Goal: Task Accomplishment & Management: Use online tool/utility

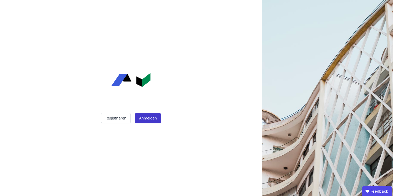
click at [157, 121] on button "Anmelden" at bounding box center [148, 118] width 26 height 10
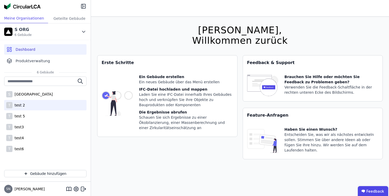
click at [14, 106] on div "test 2" at bounding box center [18, 105] width 12 height 5
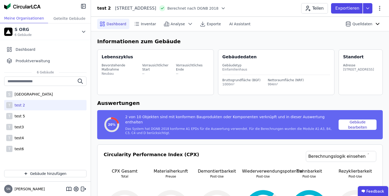
click at [25, 95] on div "[GEOGRAPHIC_DATA]" at bounding box center [32, 94] width 40 height 5
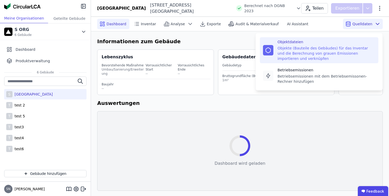
click at [344, 47] on div "Objekte (Bauteile des Gebäudes) für das Inventar und die Berechnung von grauen …" at bounding box center [327, 54] width 98 height 16
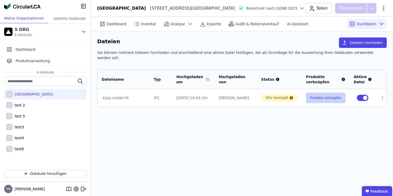
click at [335, 93] on button "Produkte verknüpfen" at bounding box center [326, 98] width 40 height 10
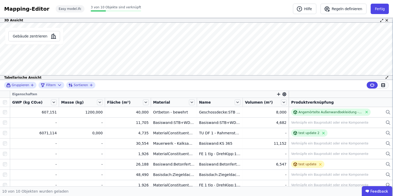
click at [386, 21] on icon at bounding box center [387, 20] width 4 height 4
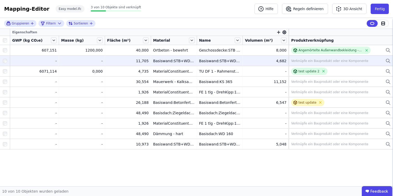
click at [314, 61] on div "Verknüpfe ein Bauprodukt oder eine Komponente" at bounding box center [329, 61] width 77 height 4
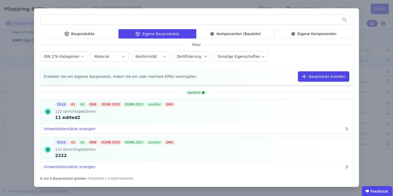
click at [255, 39] on div "Bauprodukte Eigene Bauprodukte Komponenten (Bauteile) Eigene Komponenten Filter…" at bounding box center [196, 97] width 325 height 178
click at [259, 33] on div "Komponenten (Bauteile)" at bounding box center [235, 33] width 78 height 9
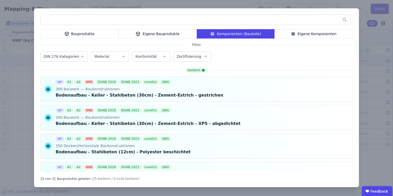
click at [321, 33] on div "Eigene Komponenten" at bounding box center [314, 33] width 78 height 9
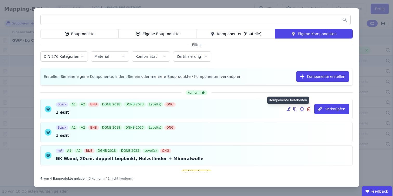
click at [286, 107] on icon at bounding box center [288, 109] width 5 height 6
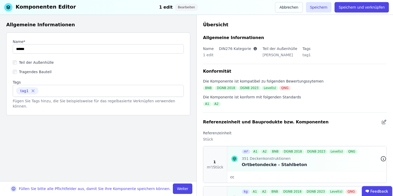
click at [381, 157] on icon at bounding box center [384, 159] width 6 height 6
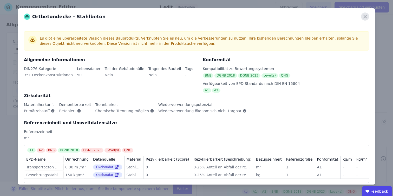
click at [367, 16] on icon at bounding box center [365, 16] width 8 height 8
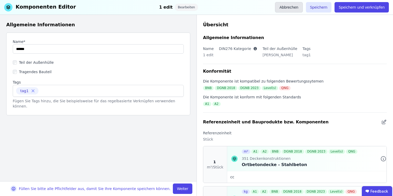
click at [293, 8] on button "Abbrechen" at bounding box center [289, 7] width 28 height 10
